Goal: Transaction & Acquisition: Purchase product/service

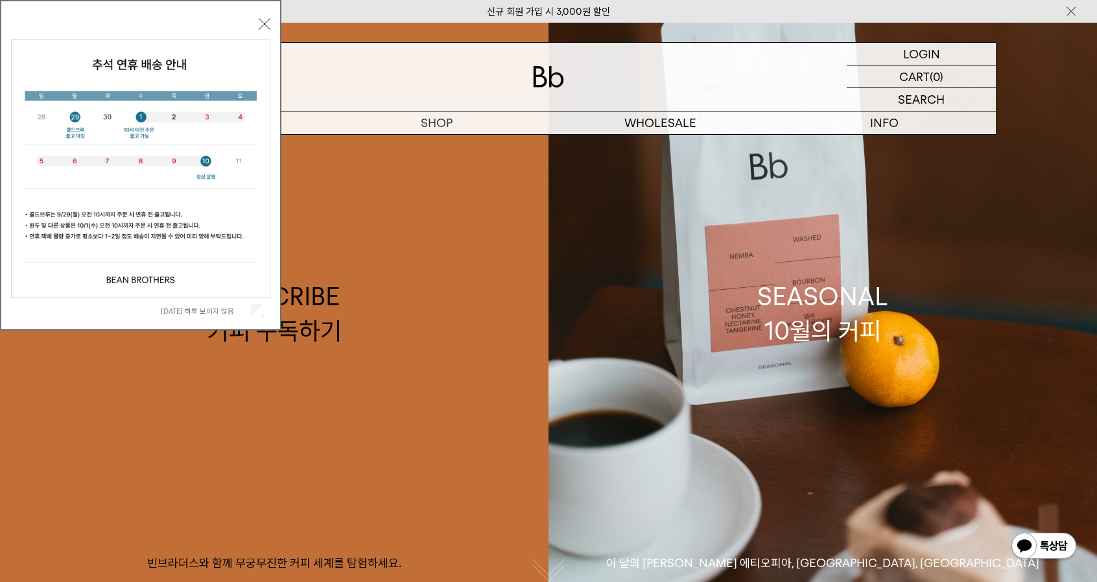
drag, startPoint x: 263, startPoint y: 23, endPoint x: 280, endPoint y: 311, distance: 288.5
click at [280, 309] on div "[DATE] 하루 보이지 않음 닫기" at bounding box center [140, 165] width 281 height 331
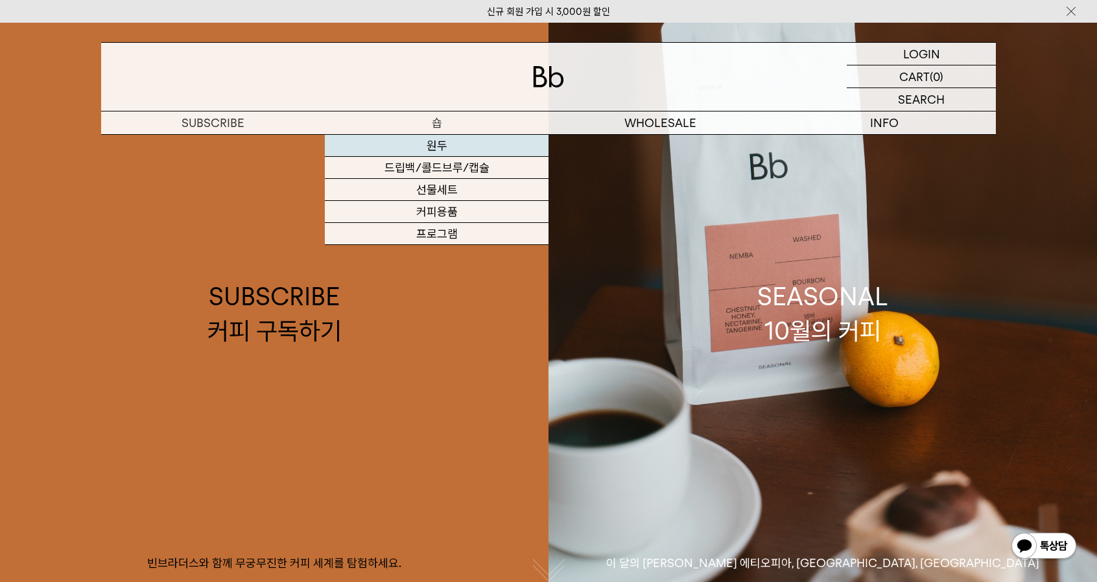
click at [436, 141] on link "원두" at bounding box center [437, 146] width 224 height 22
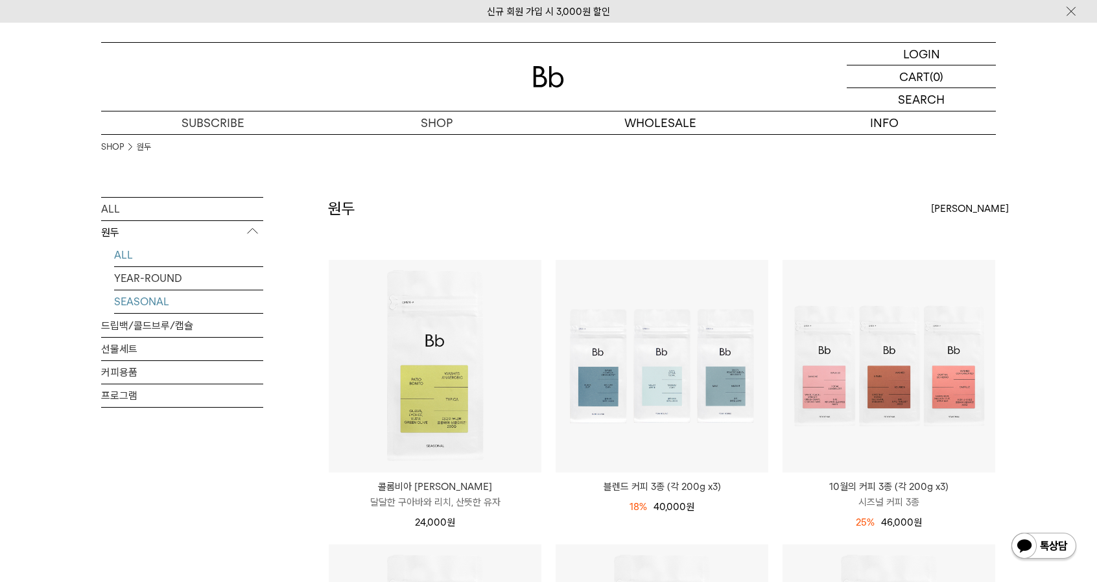
click at [152, 300] on link "SEASONAL" at bounding box center [188, 302] width 149 height 23
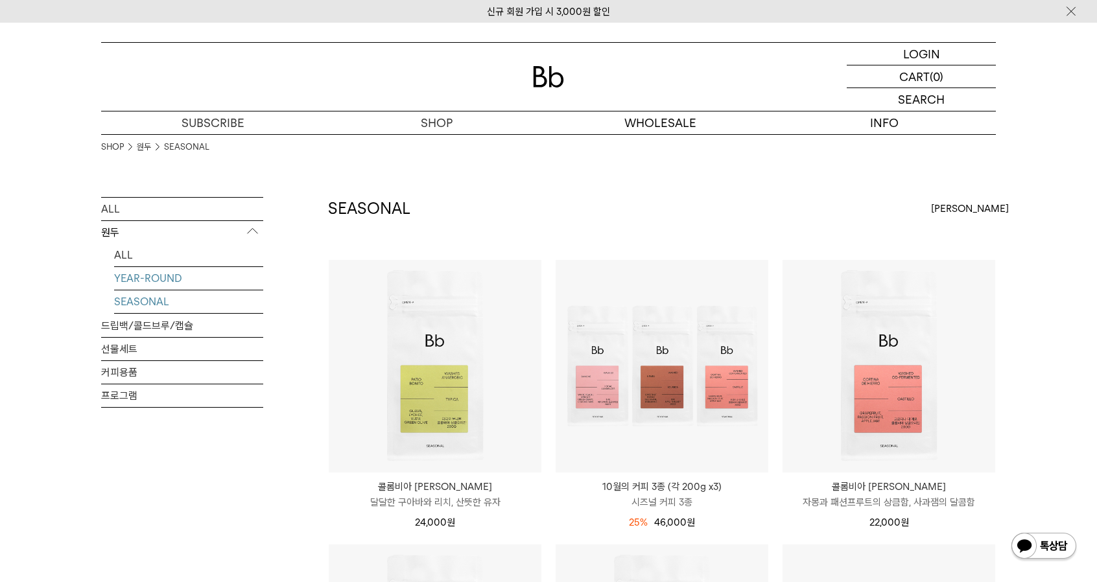
click at [154, 274] on link "YEAR-ROUND" at bounding box center [188, 278] width 149 height 23
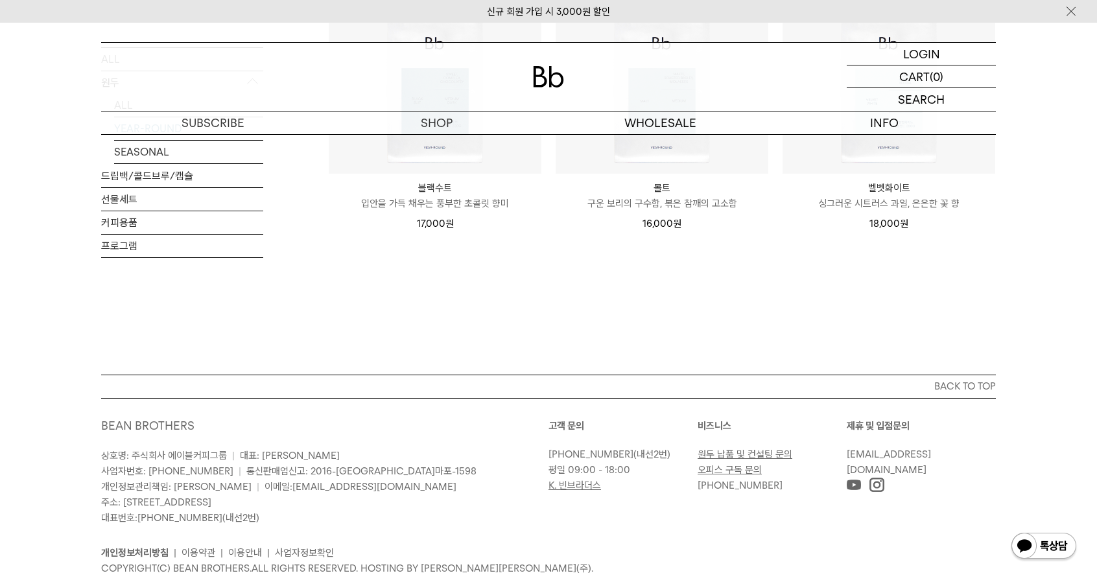
scroll to position [389, 0]
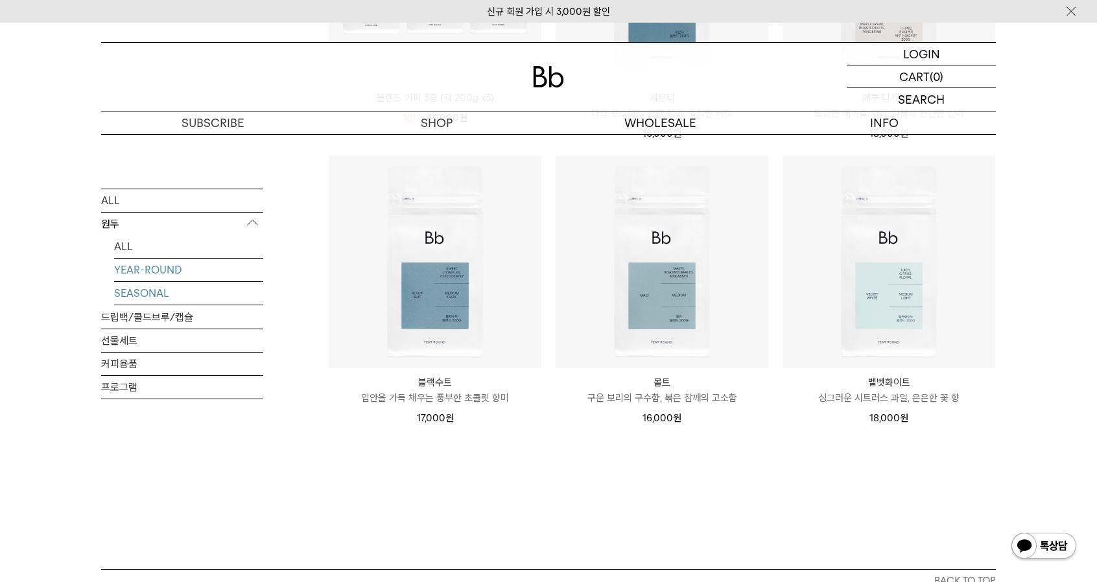
click at [150, 291] on link "SEASONAL" at bounding box center [188, 292] width 149 height 23
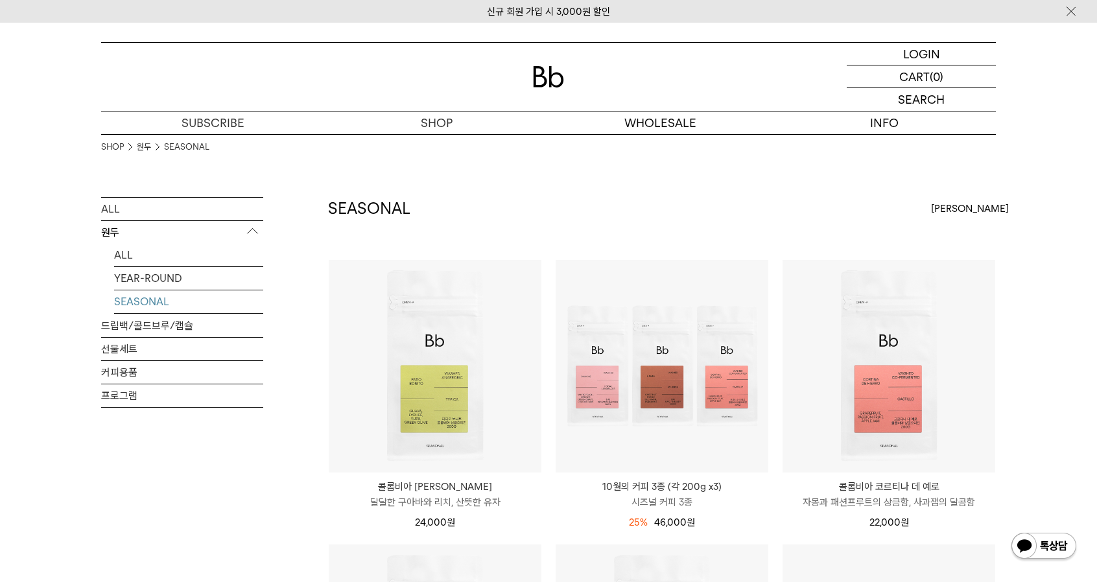
click at [143, 324] on div "ALL 원두 ALL YEAR-ROUND SEASONAL 드립백/콜드브루/캡슐 선물세트 커피용품 프로그램" at bounding box center [182, 302] width 162 height 211
click at [143, 324] on link "드립백/콜드브루/캡슐" at bounding box center [182, 326] width 162 height 23
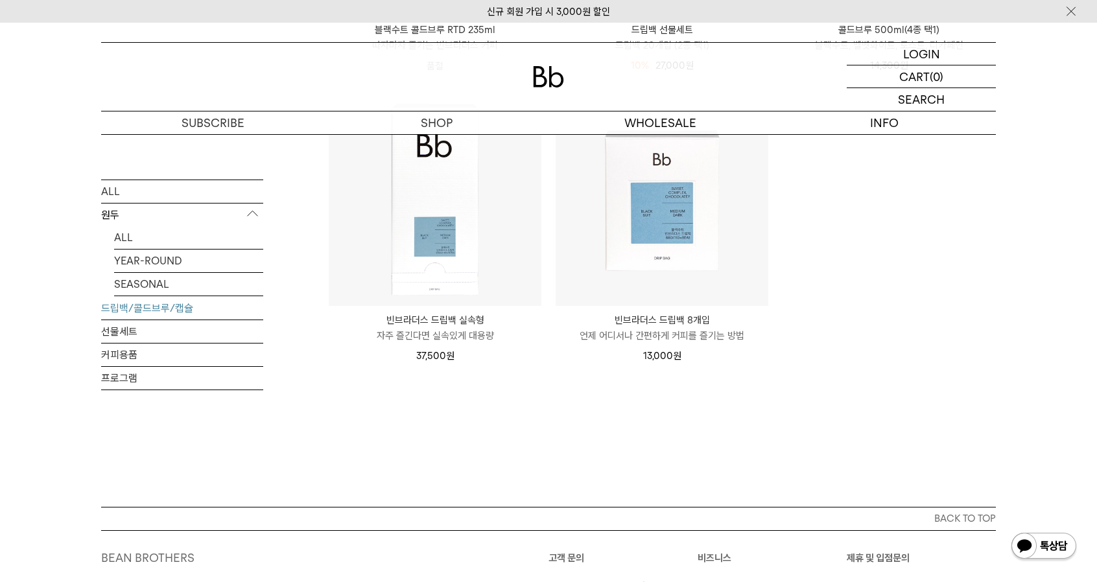
scroll to position [913, 0]
